Goal: Find specific page/section: Find specific page/section

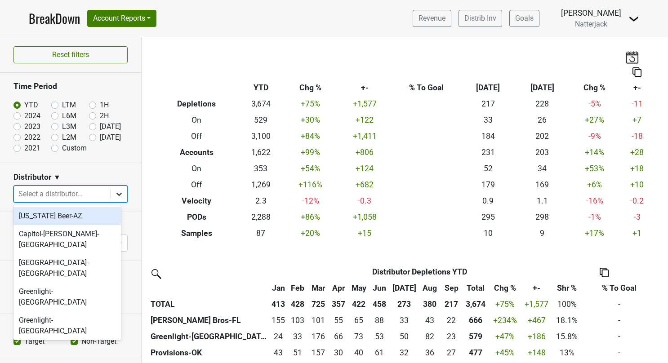
click at [115, 197] on icon at bounding box center [119, 194] width 9 height 9
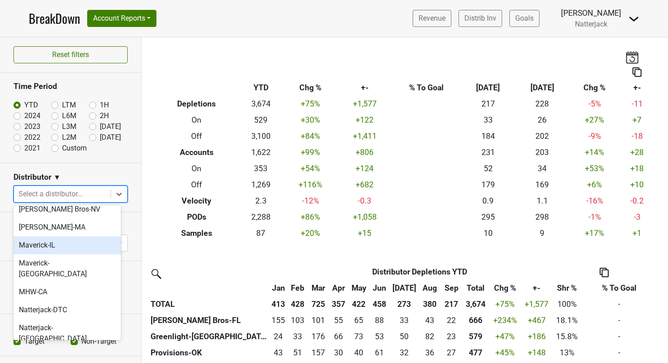
scroll to position [201, 0]
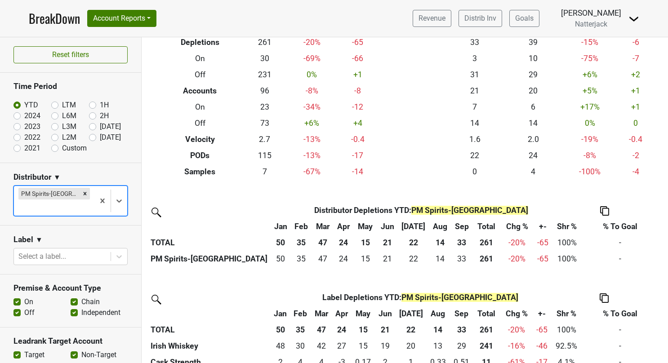
scroll to position [0, 0]
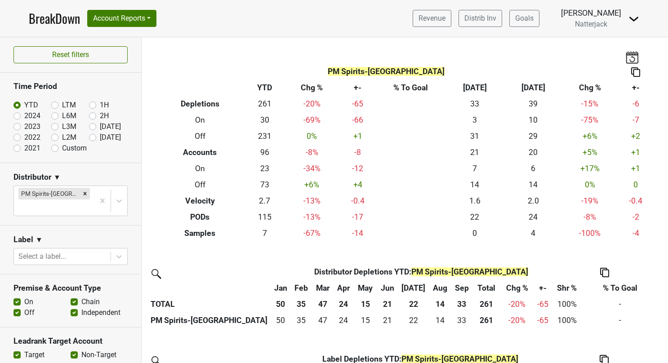
click at [61, 23] on link "BreakDown" at bounding box center [54, 18] width 51 height 19
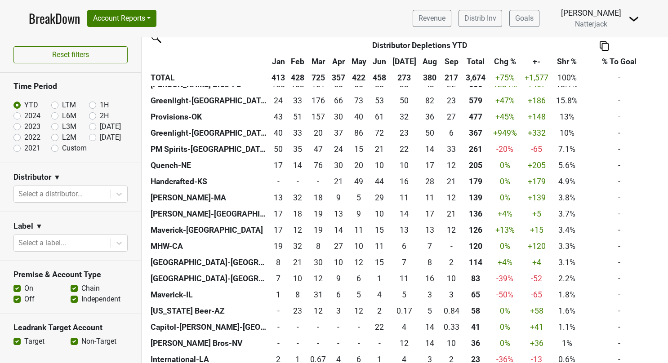
scroll to position [235, 0]
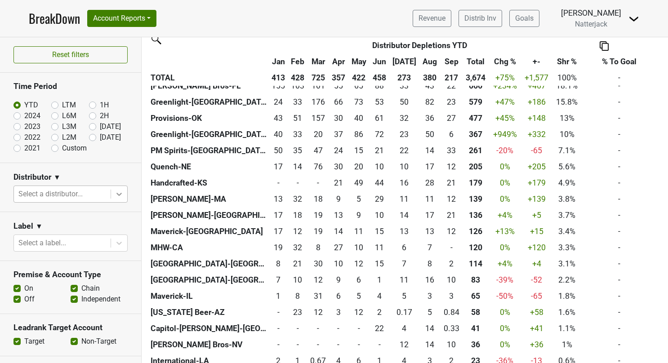
click at [117, 189] on div at bounding box center [119, 194] width 16 height 16
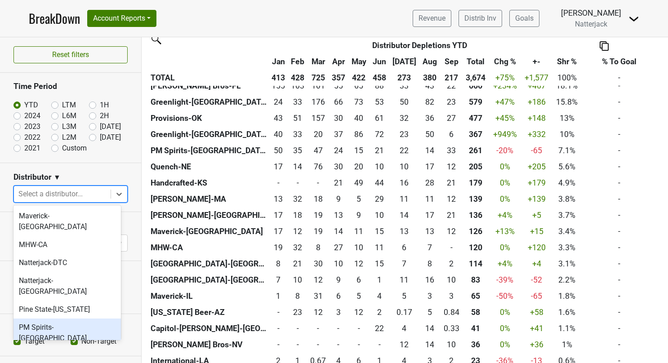
scroll to position [246, 0]
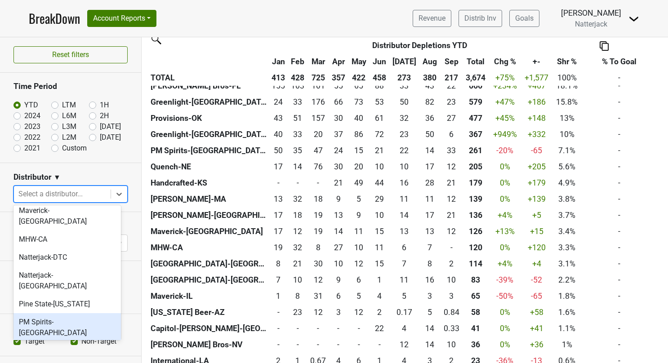
click at [67, 313] on div "PM Spirits-[GEOGRAPHIC_DATA]" at bounding box center [66, 327] width 107 height 29
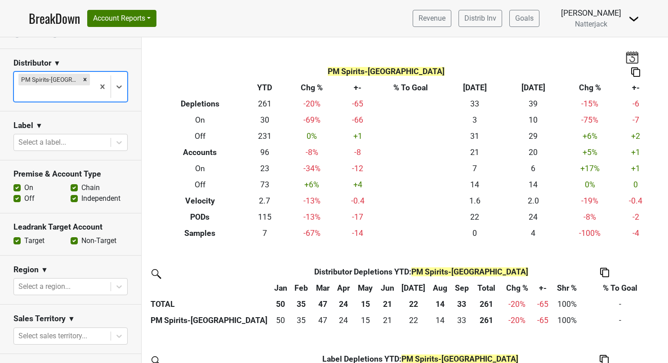
scroll to position [187, 0]
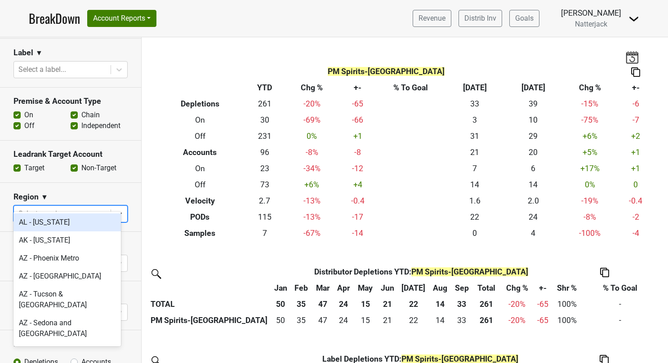
click at [115, 210] on icon at bounding box center [119, 214] width 9 height 9
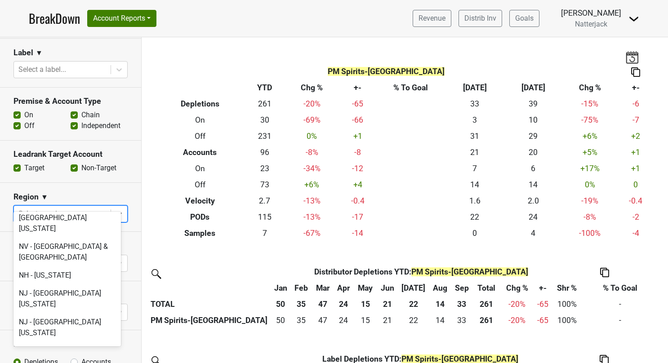
scroll to position [1772, 0]
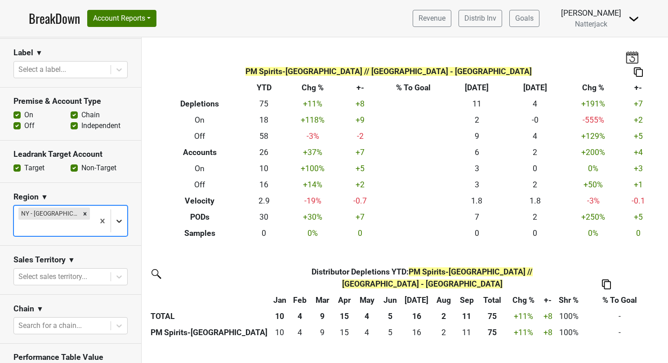
click at [116, 220] on icon at bounding box center [118, 221] width 5 height 3
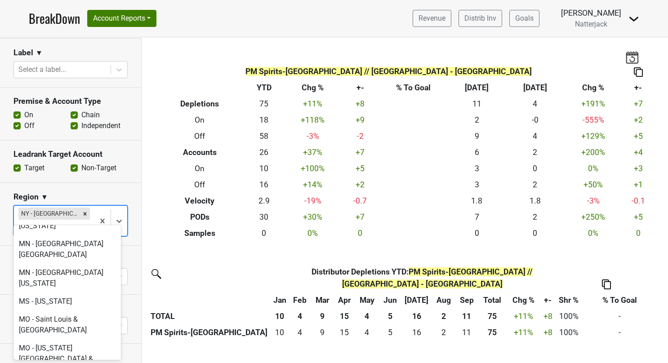
scroll to position [1694, 0]
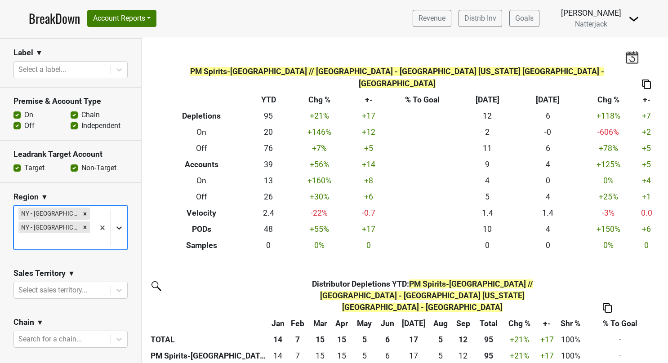
click at [115, 224] on icon at bounding box center [119, 228] width 9 height 9
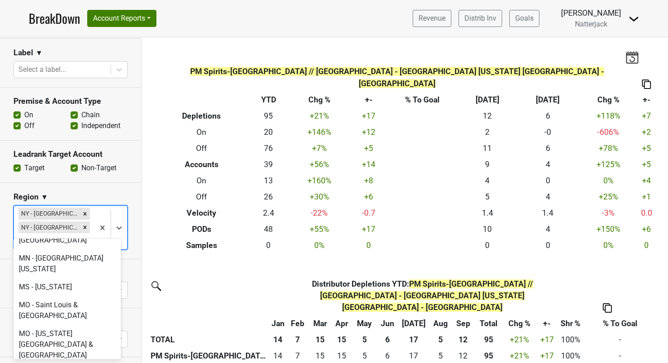
scroll to position [1731, 0]
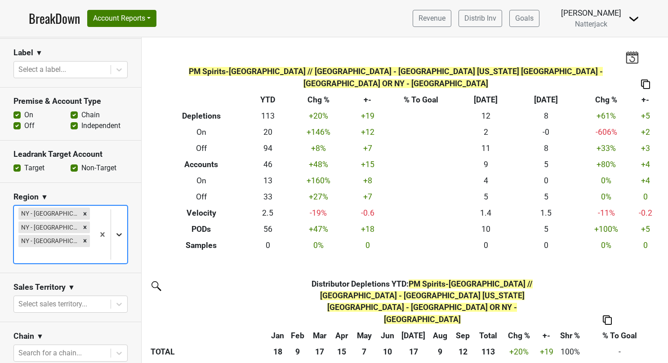
click at [115, 230] on icon at bounding box center [119, 234] width 9 height 9
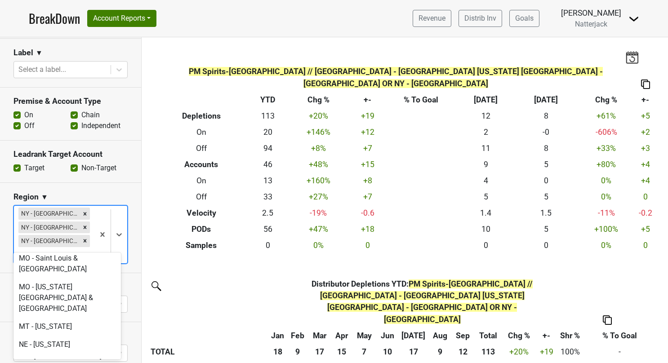
scroll to position [1785, 0]
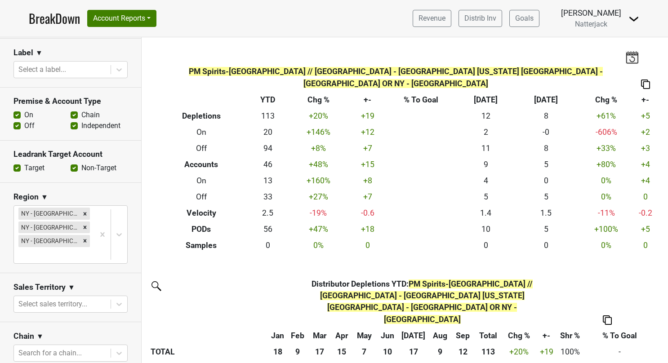
click at [360, 5] on nav "BreakDown Account Reports SuperRanker Map Award Progress Chain Compliance CRM N…" at bounding box center [334, 18] width 625 height 37
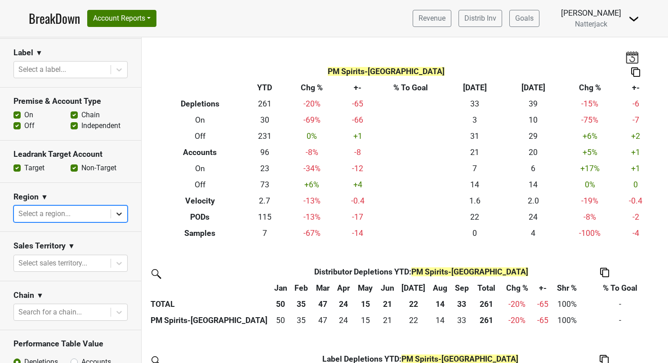
click at [111, 206] on div at bounding box center [119, 214] width 16 height 16
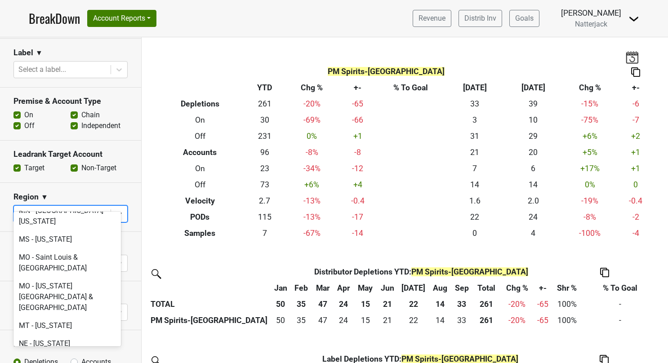
scroll to position [1742, 0]
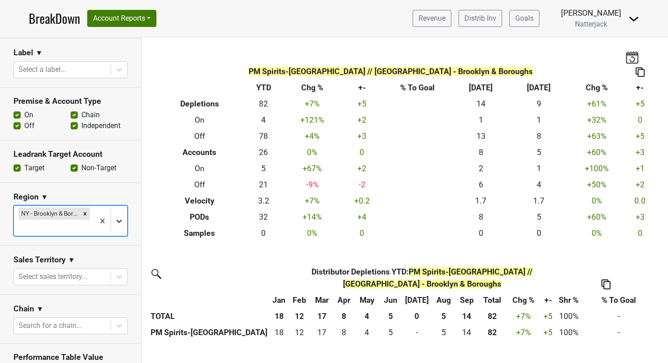
click at [115, 217] on icon at bounding box center [119, 221] width 9 height 9
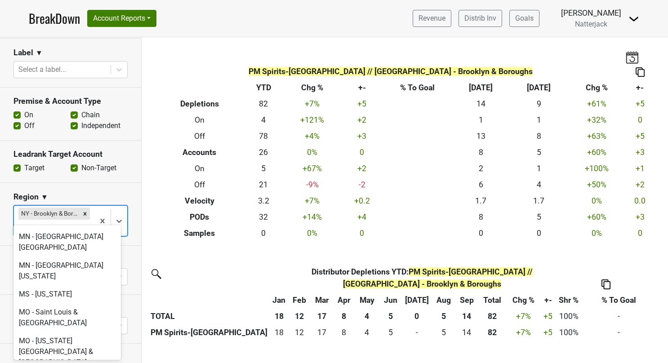
scroll to position [1782, 0]
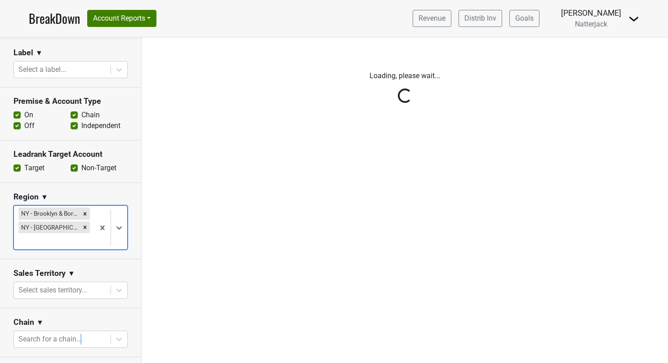
click at [80, 316] on div "Reset filters Time Period YTD LTM 1H 2024 L6M 2H 2023 L3M Sep '25 2022 L2M Oct …" at bounding box center [71, 200] width 142 height 326
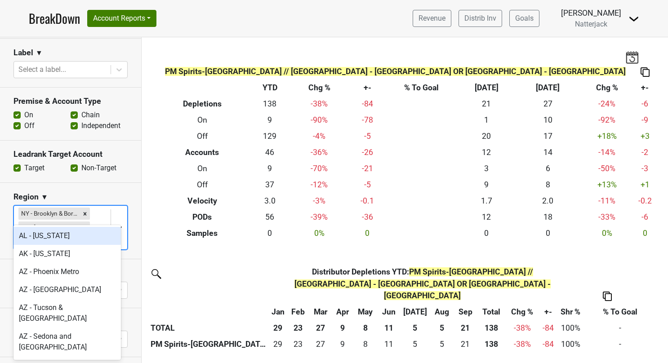
drag, startPoint x: 80, startPoint y: 316, endPoint x: 112, endPoint y: 204, distance: 116.2
click at [115, 224] on icon at bounding box center [119, 228] width 9 height 9
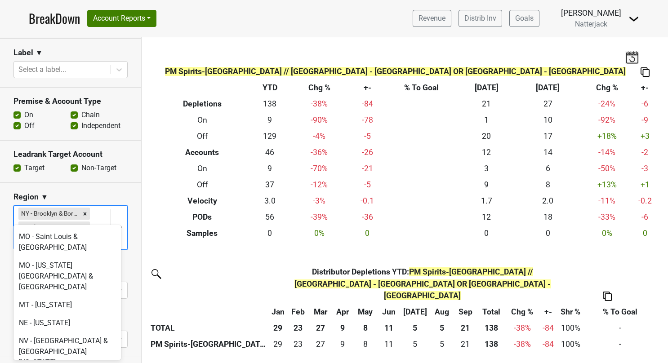
scroll to position [1777, 0]
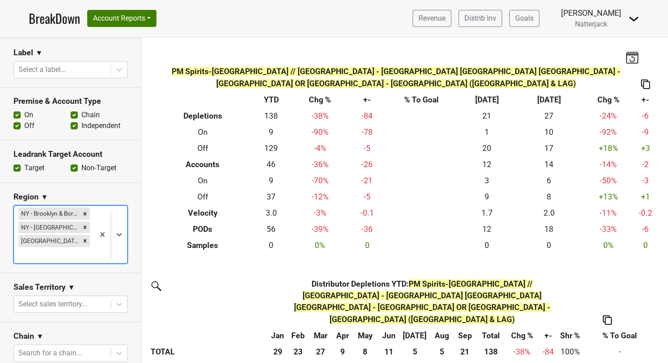
click at [71, 24] on link "BreakDown" at bounding box center [54, 18] width 51 height 19
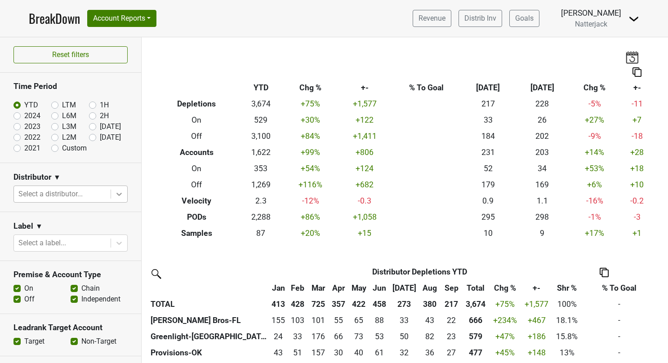
click at [115, 190] on icon at bounding box center [119, 194] width 9 height 9
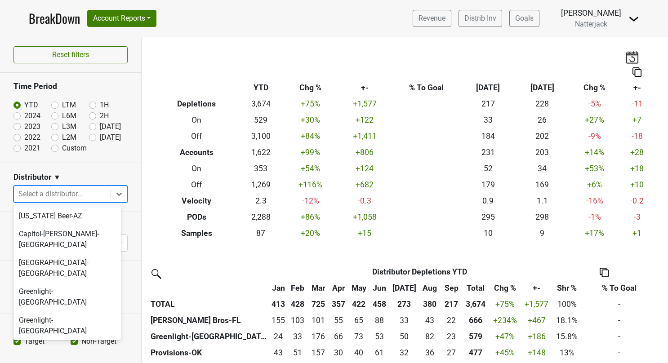
click at [58, 340] on div "Handcrafted-KS" at bounding box center [66, 349] width 107 height 18
click at [115, 191] on icon at bounding box center [119, 194] width 9 height 9
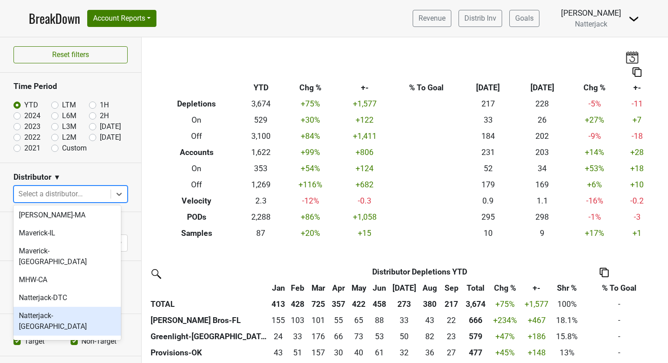
scroll to position [215, 0]
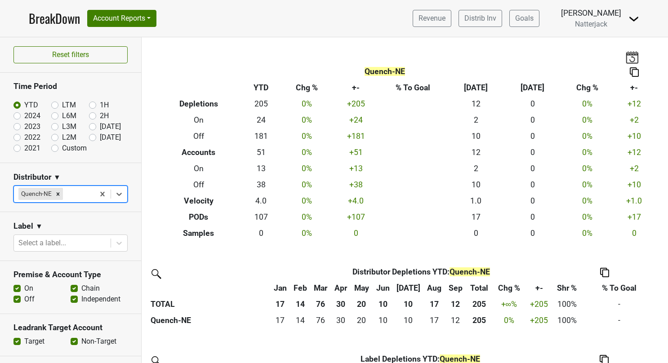
click at [24, 113] on label "2024" at bounding box center [32, 116] width 16 height 11
click at [20, 113] on input "2024" at bounding box center [31, 115] width 36 height 9
radio input "true"
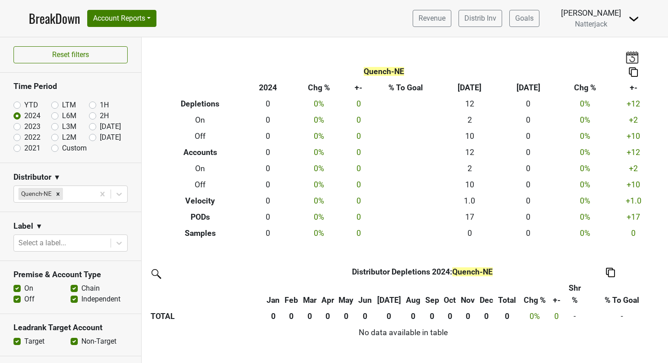
click at [24, 105] on label "YTD" at bounding box center [31, 105] width 14 height 11
click at [19, 105] on input "YTD" at bounding box center [31, 104] width 36 height 9
radio input "true"
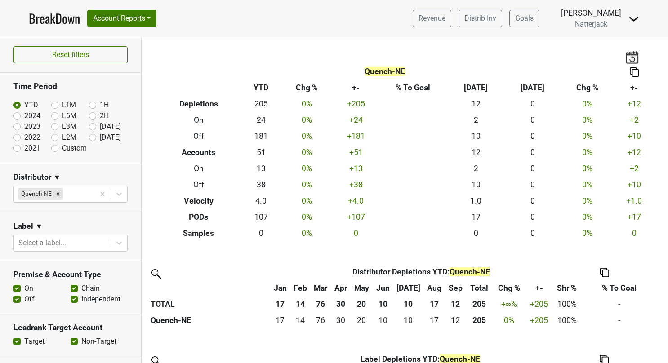
click at [24, 105] on label "YTD" at bounding box center [31, 105] width 14 height 11
click at [19, 105] on input "YTD" at bounding box center [31, 104] width 36 height 9
click at [59, 17] on link "BreakDown" at bounding box center [54, 18] width 51 height 19
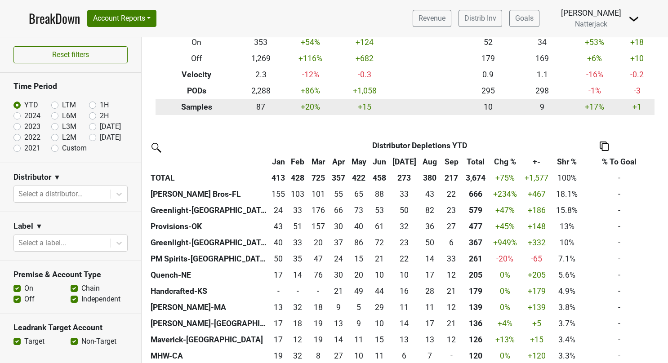
scroll to position [128, 0]
